Goal: Transaction & Acquisition: Register for event/course

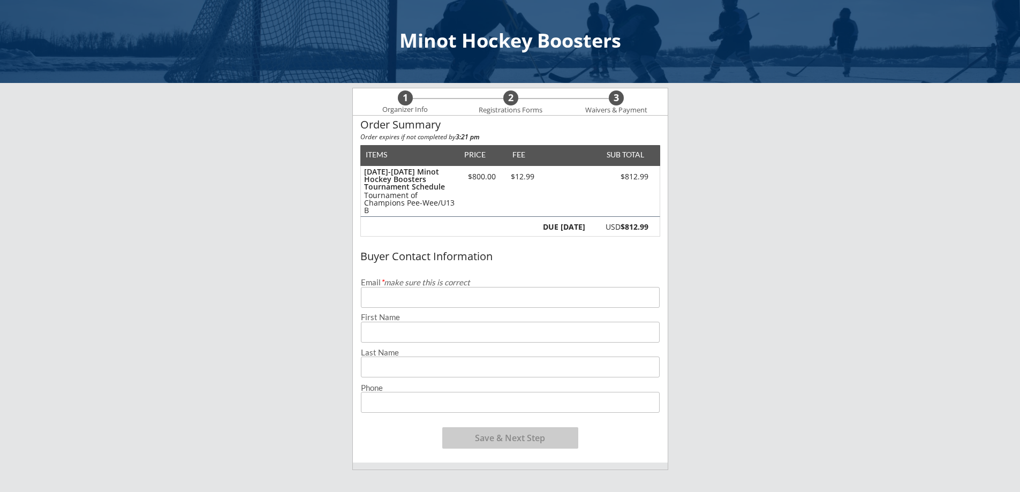
drag, startPoint x: 475, startPoint y: 288, endPoint x: 474, endPoint y: 299, distance: 10.8
click at [475, 289] on input "email" at bounding box center [510, 297] width 299 height 21
type input "[EMAIL_ADDRESS][DOMAIN_NAME]"
type input "[PERSON_NAME]"
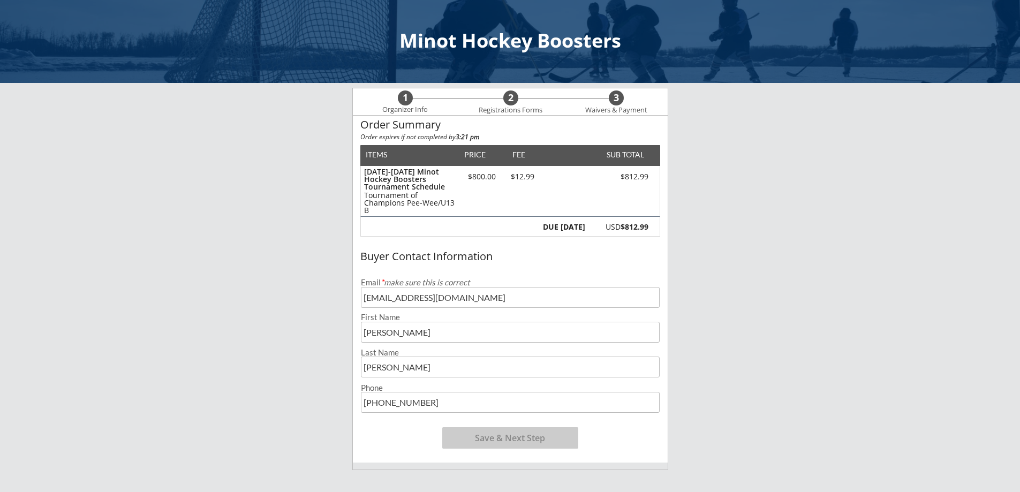
type input "[PHONE_NUMBER]"
click at [508, 442] on button "Save & Next Step" at bounding box center [510, 437] width 136 height 21
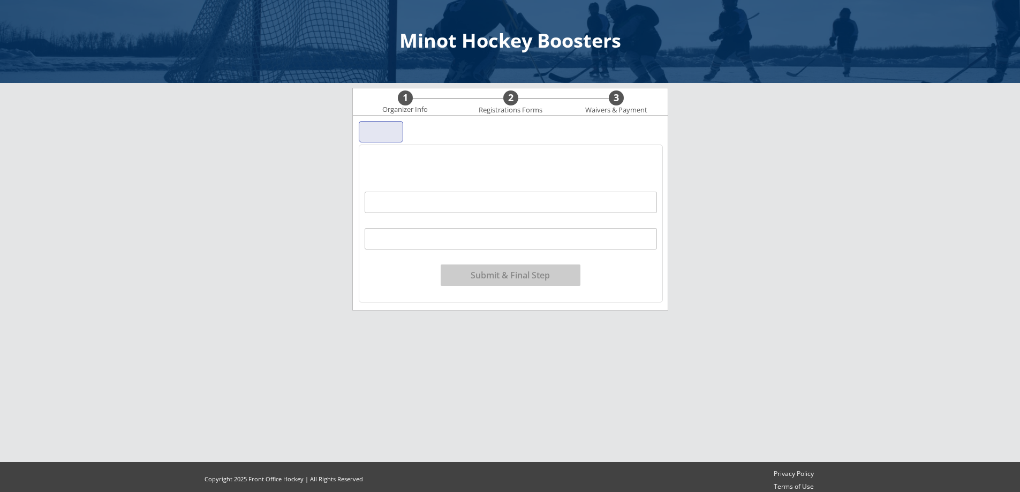
scroll to position [6, 0]
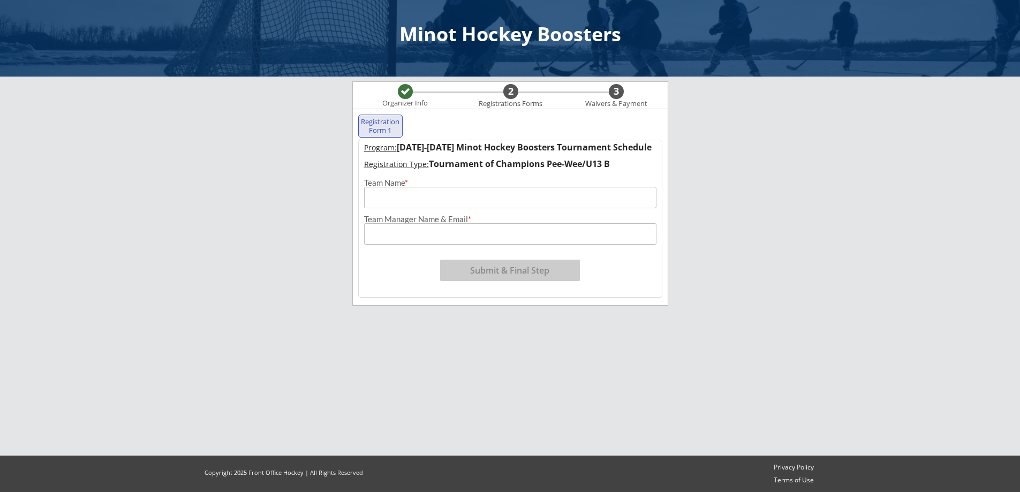
click at [439, 199] on input "input" at bounding box center [510, 197] width 292 height 21
type input "West Fargo Red"
click at [448, 238] on input "input" at bounding box center [510, 233] width 292 height 21
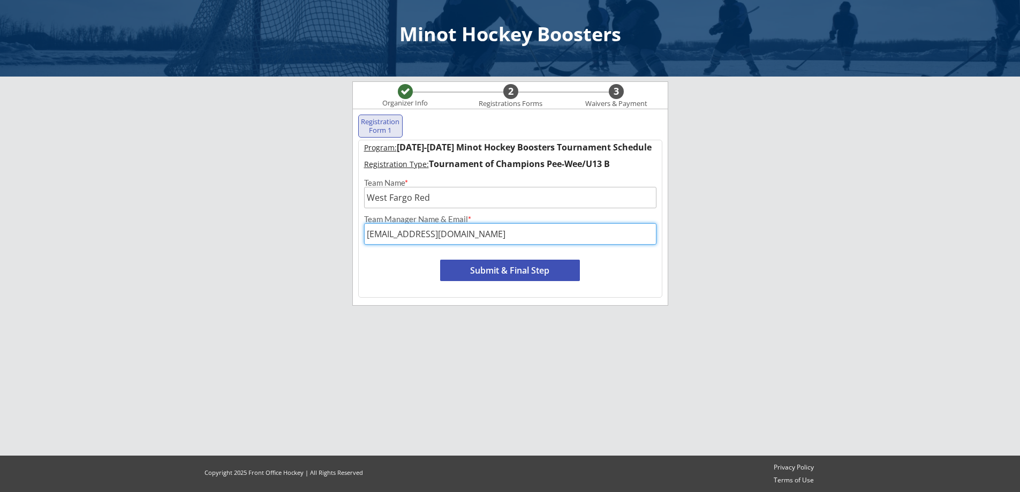
type input "[EMAIL_ADDRESS][DOMAIN_NAME]"
click at [508, 270] on button "Submit & Final Step" at bounding box center [510, 270] width 140 height 21
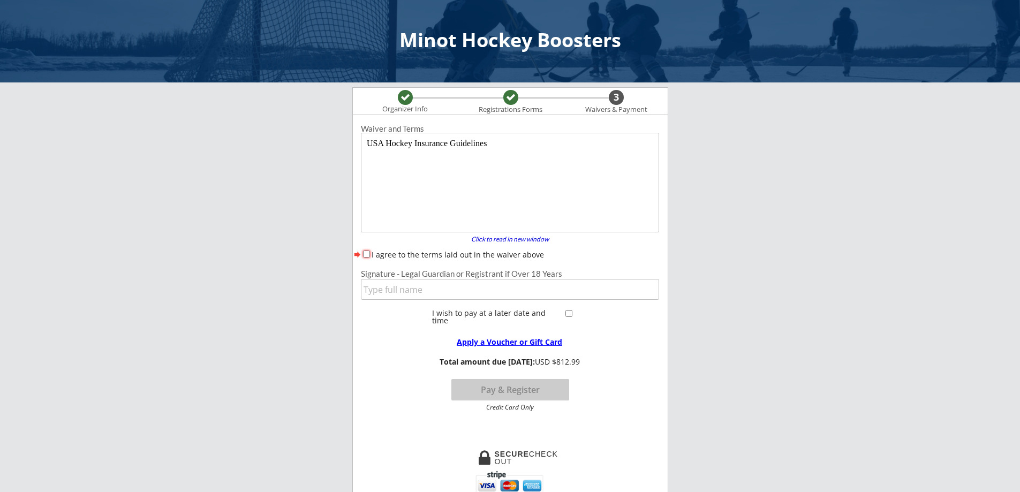
scroll to position [0, 0]
click at [366, 253] on input "I agree to the terms laid out in the waiver above" at bounding box center [366, 254] width 7 height 7
checkbox input "true"
click at [425, 291] on input "input" at bounding box center [510, 290] width 298 height 21
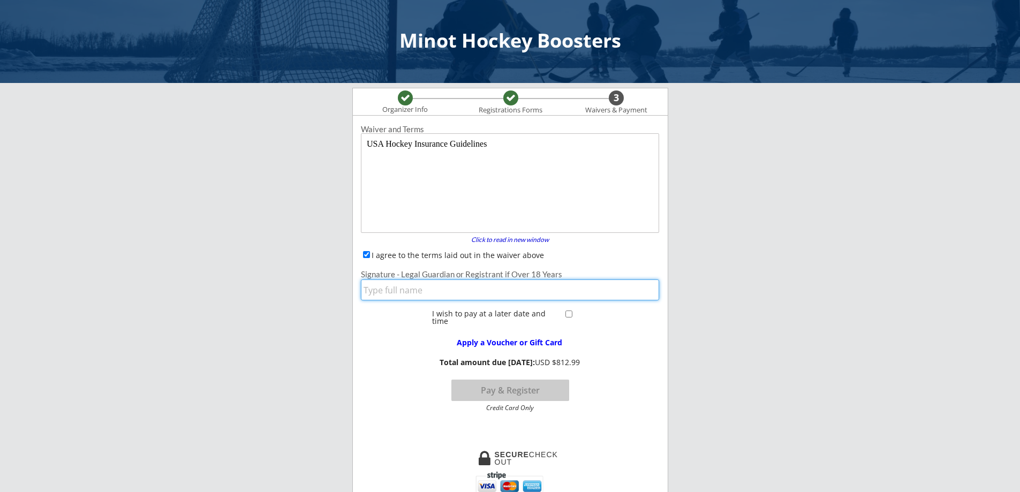
type input "[PERSON_NAME]"
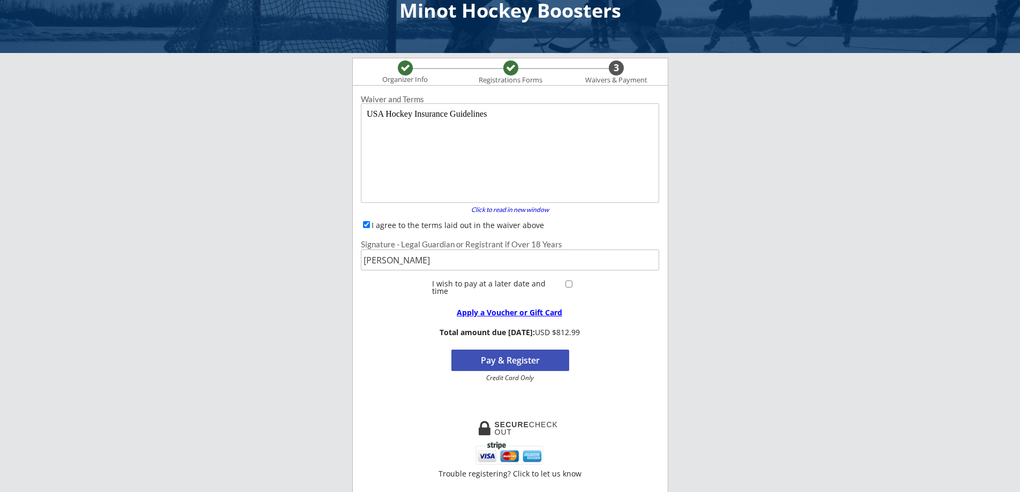
scroll to position [54, 0]
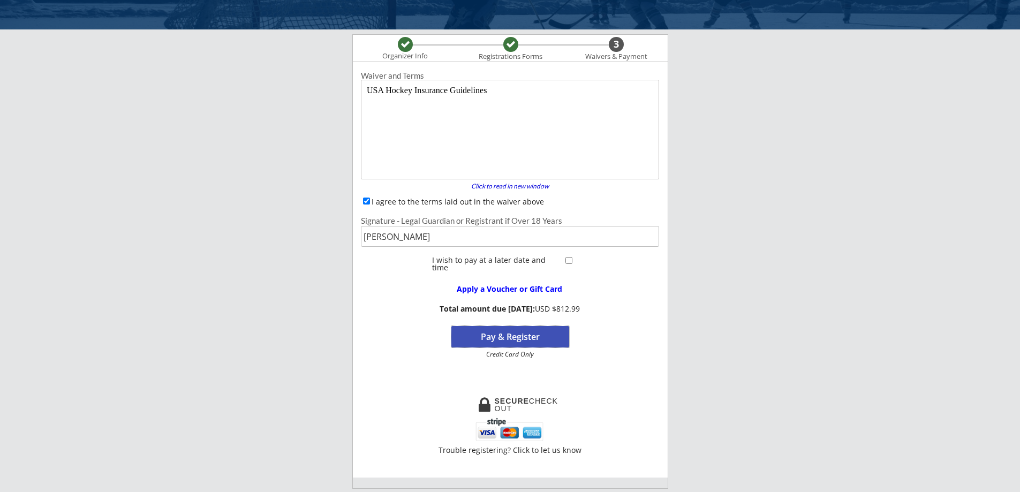
click at [482, 338] on button "Pay & Register" at bounding box center [511, 336] width 118 height 21
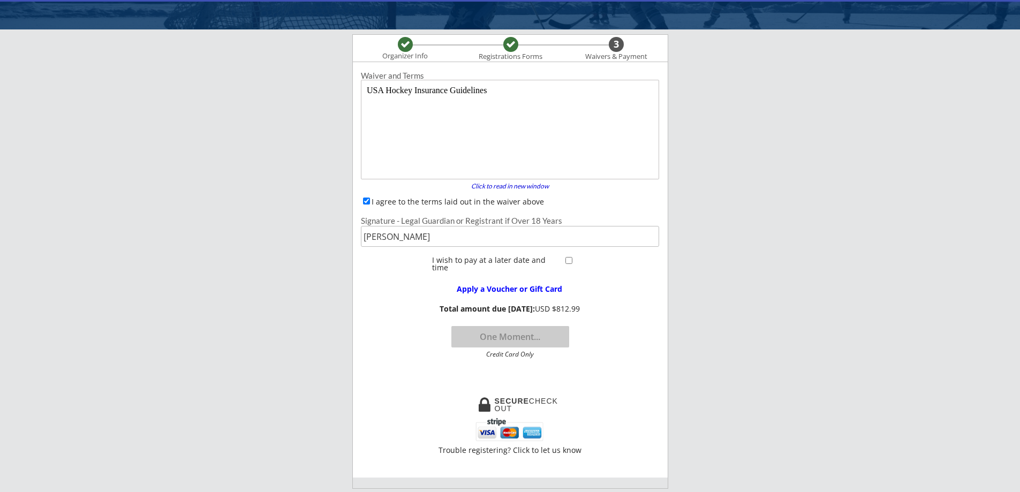
scroll to position [0, 0]
